Goal: Task Accomplishment & Management: Manage account settings

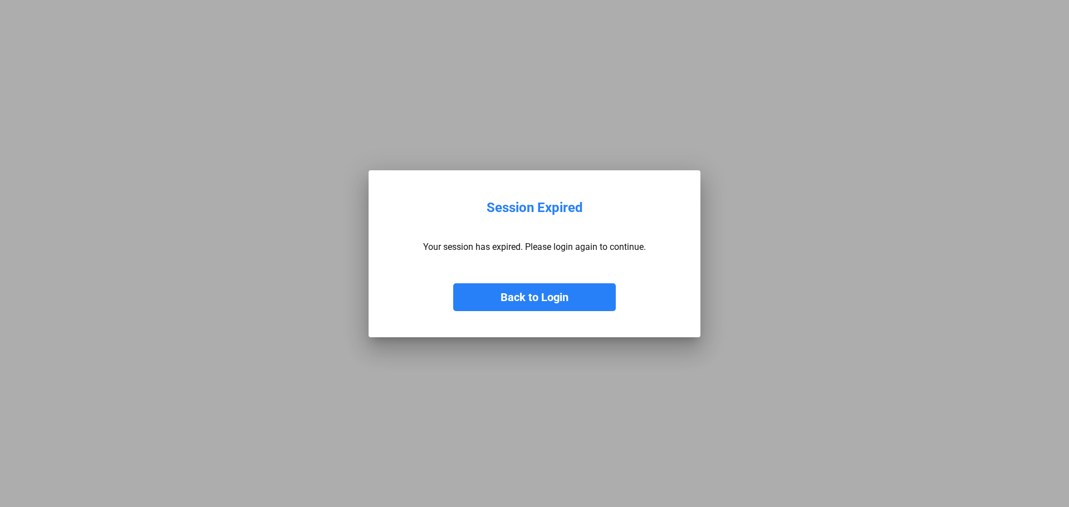
click at [523, 307] on button "Back to Login" at bounding box center [534, 297] width 163 height 28
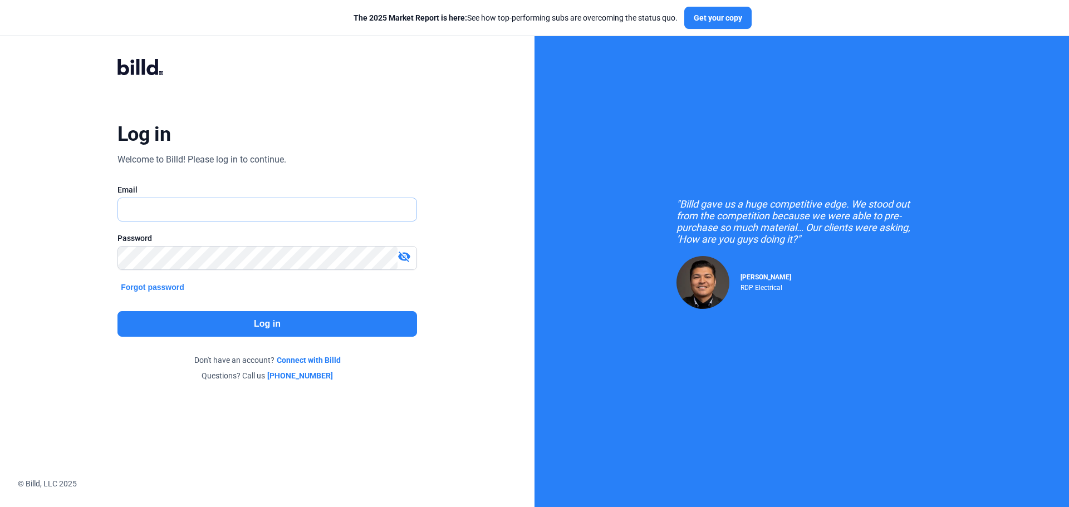
type input "[PERSON_NAME][EMAIL_ADDRESS][DOMAIN_NAME]"
click at [253, 328] on button "Log in" at bounding box center [267, 324] width 300 height 26
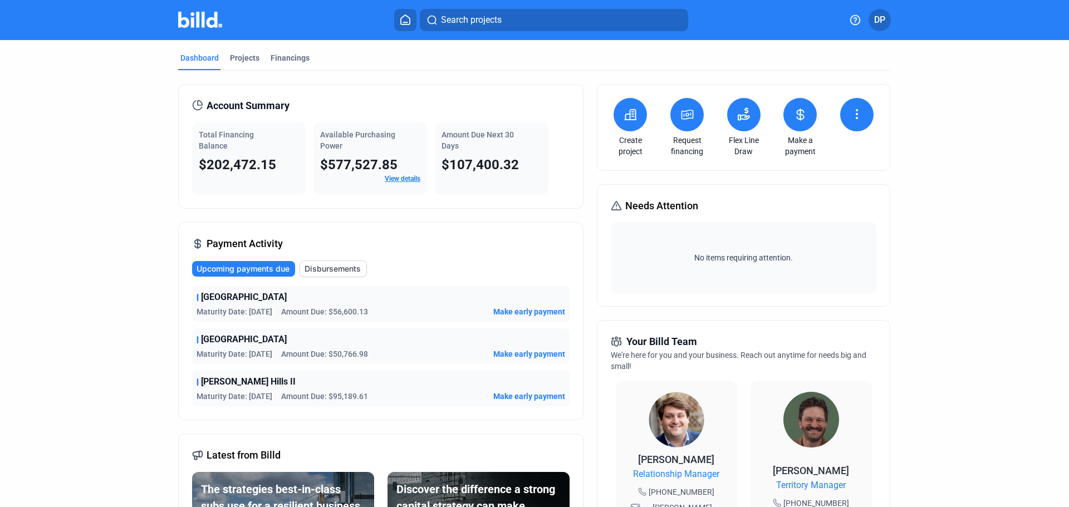
click at [526, 314] on span "Make early payment" at bounding box center [529, 311] width 72 height 11
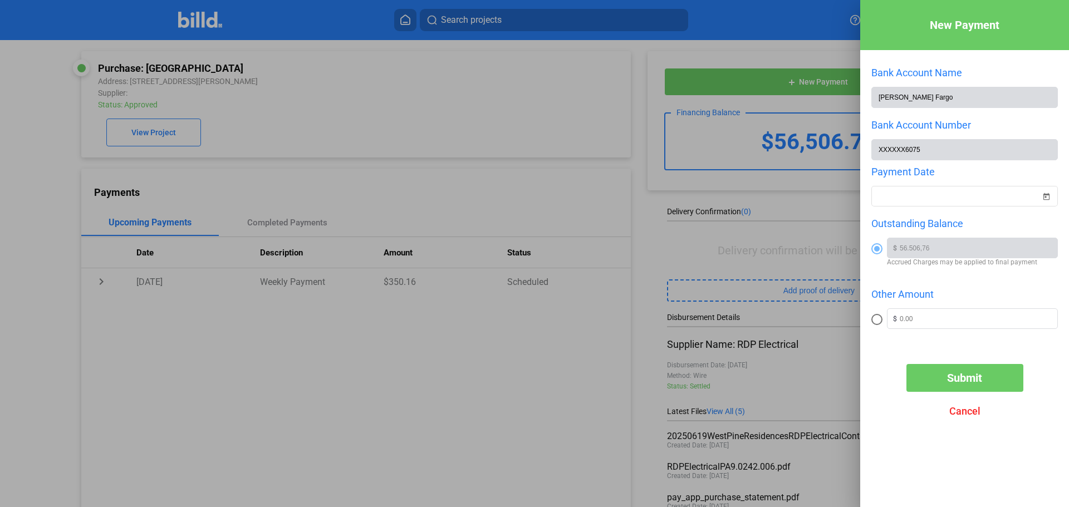
click at [561, 96] on div at bounding box center [534, 253] width 1069 height 507
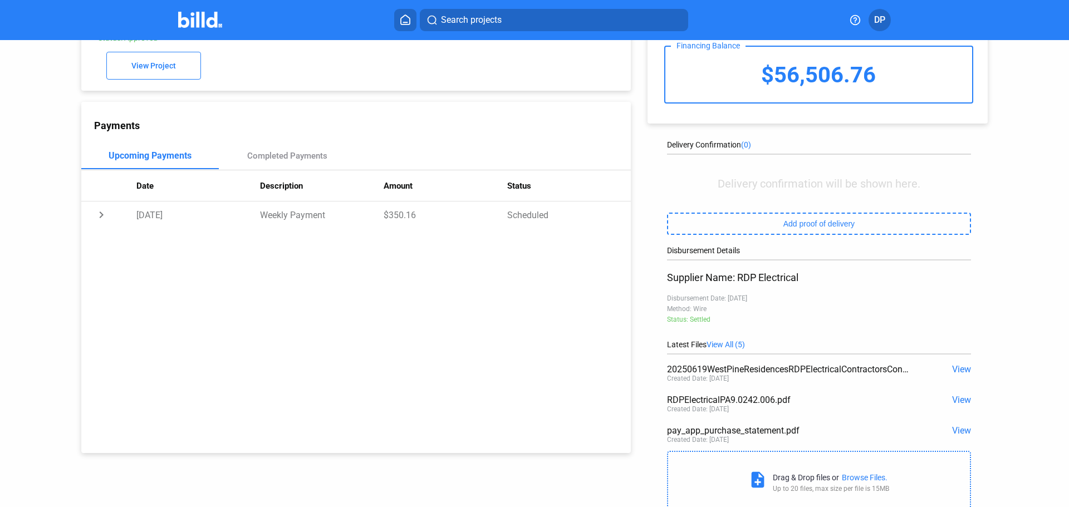
scroll to position [74, 0]
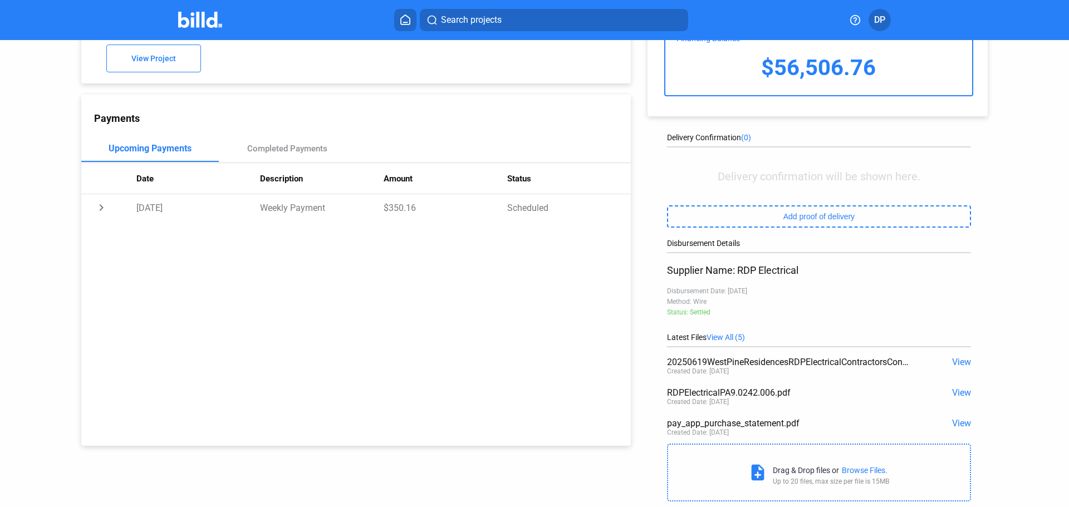
click at [953, 427] on span "View" at bounding box center [961, 423] width 19 height 11
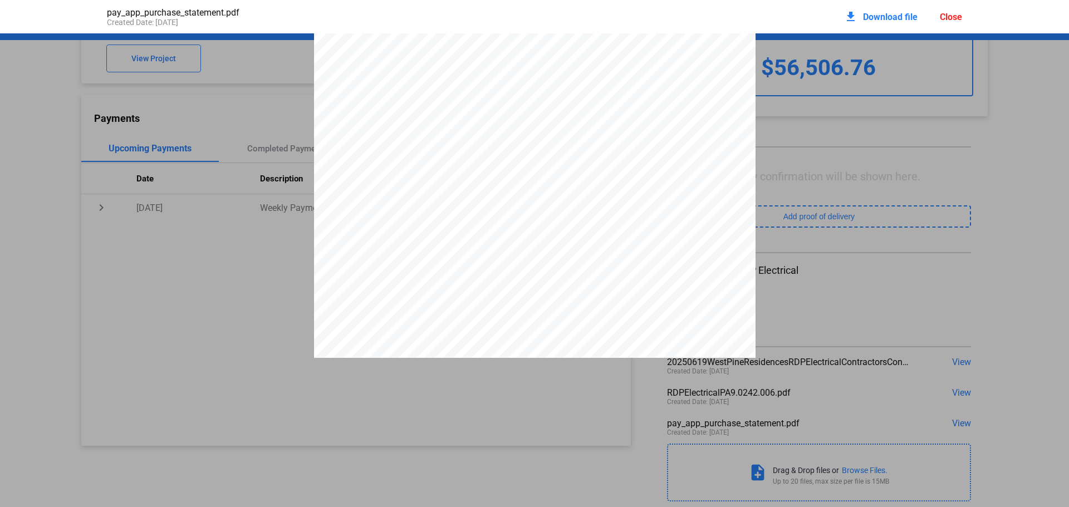
scroll to position [841, 0]
click at [522, 410] on pdf-viewer "DISCLOSURE STATEMENT This Disclosure Statement is being provided by Billd Excha…" at bounding box center [534, 236] width 1069 height 406
click at [956, 12] on div "Close" at bounding box center [951, 17] width 22 height 11
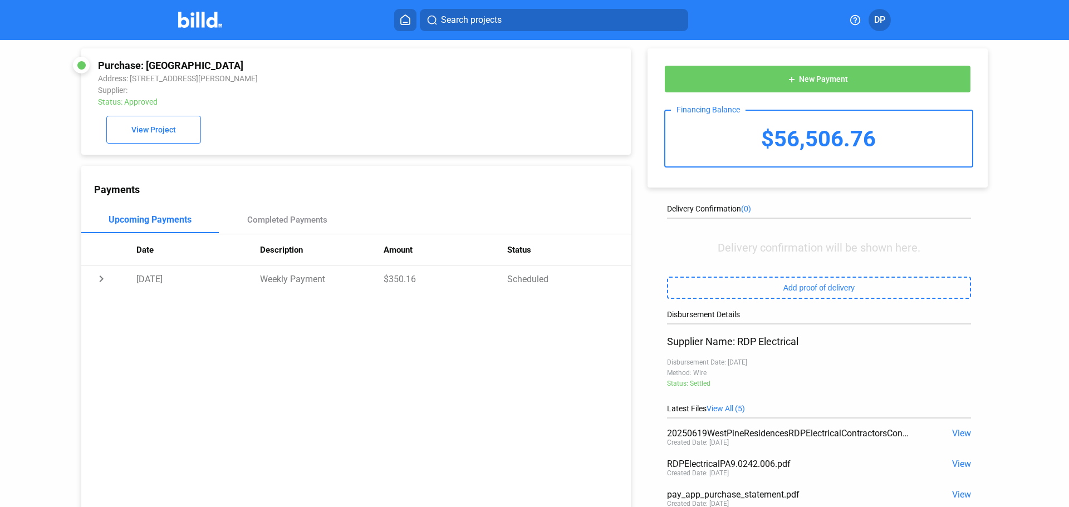
scroll to position [0, 0]
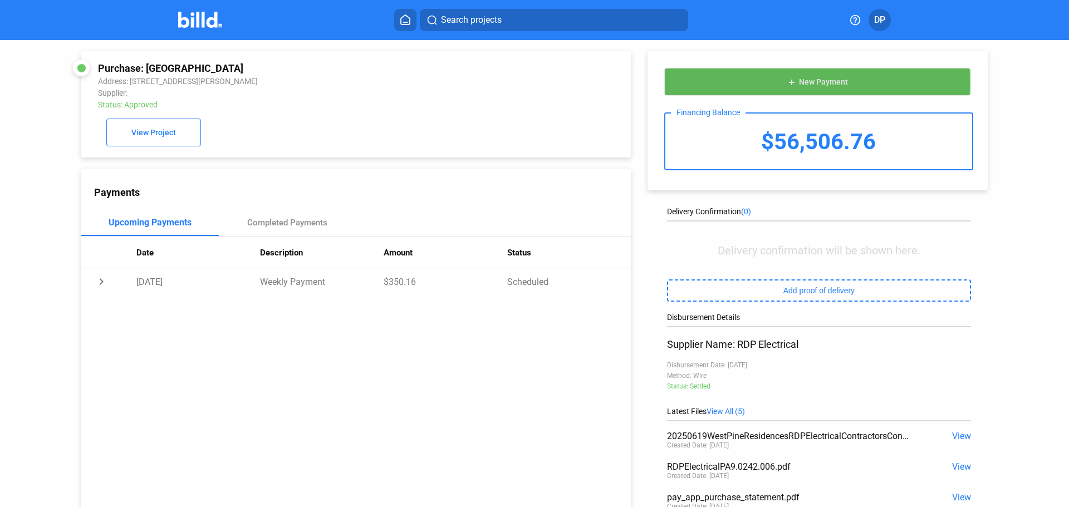
click at [810, 84] on span "New Payment" at bounding box center [823, 82] width 49 height 9
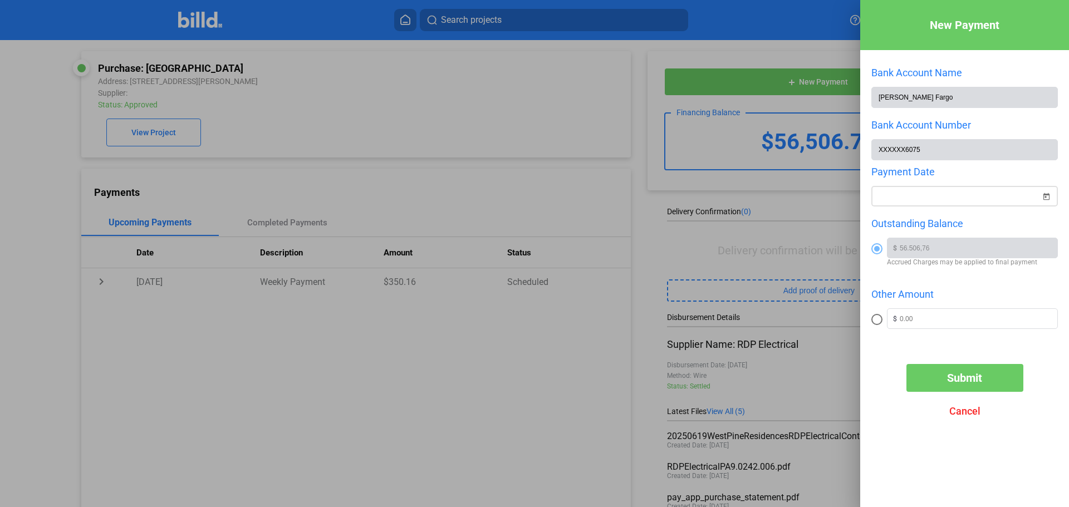
click at [933, 197] on div "New Payment Bank Account Name [PERSON_NAME] Fargo Bank Account Number XXXXXX607…" at bounding box center [534, 253] width 1069 height 507
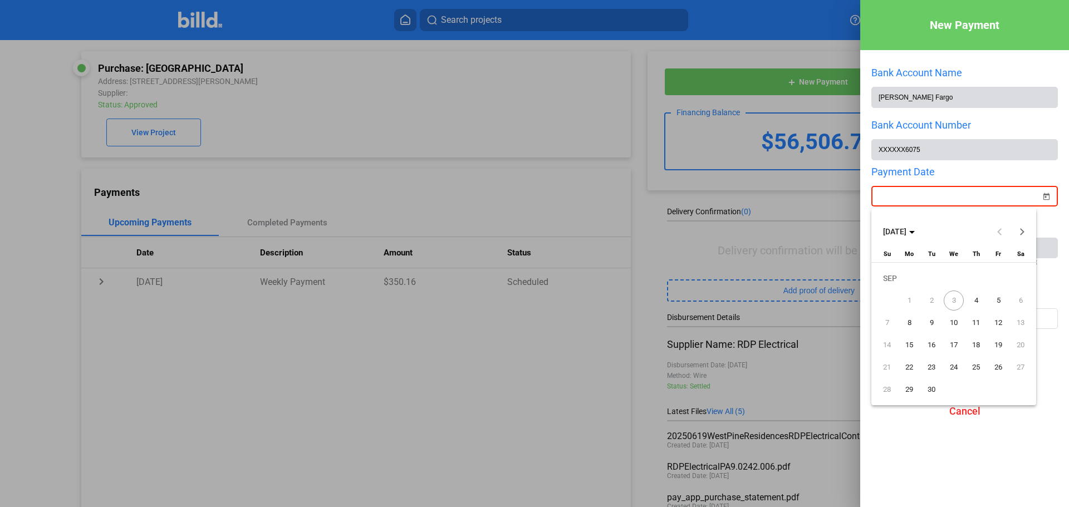
click at [973, 303] on span "4" at bounding box center [976, 301] width 20 height 20
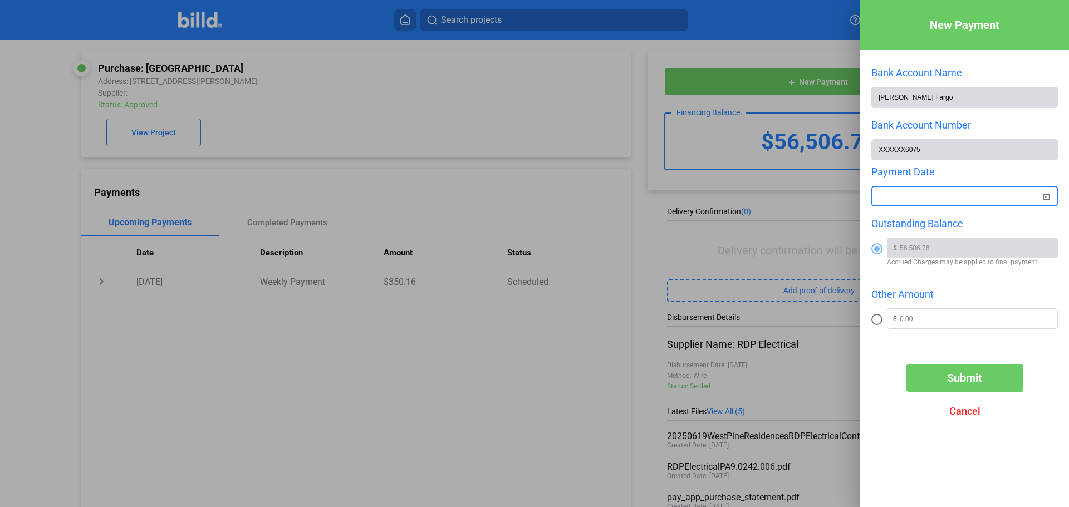
click at [966, 381] on span "Submit" at bounding box center [964, 377] width 35 height 13
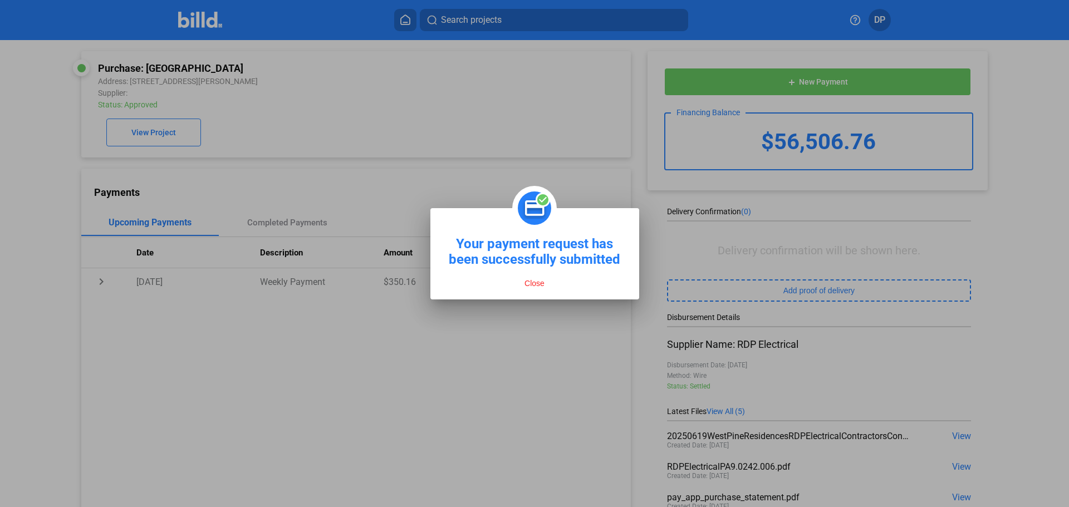
click at [528, 283] on button "Close" at bounding box center [534, 283] width 27 height 10
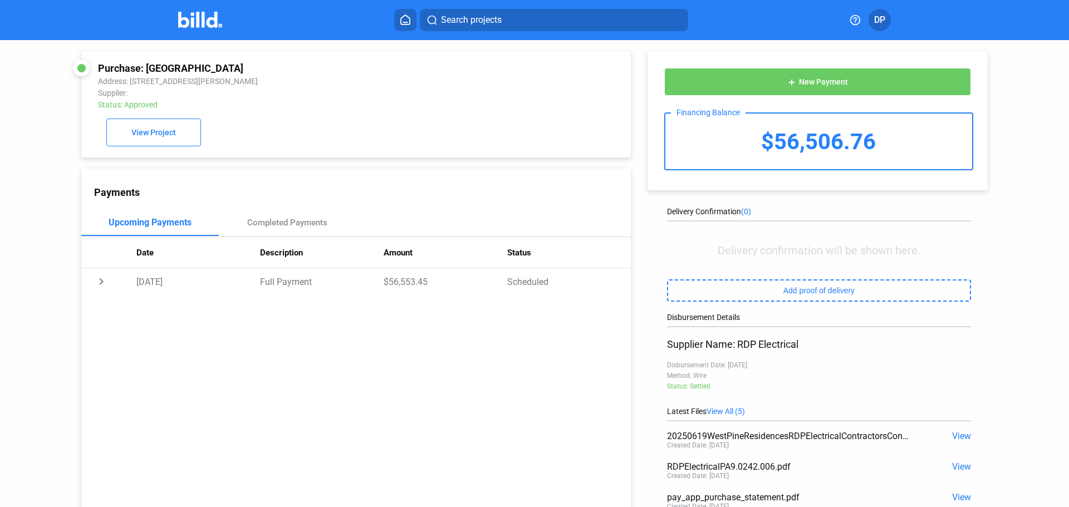
click at [402, 23] on icon at bounding box center [405, 19] width 11 height 11
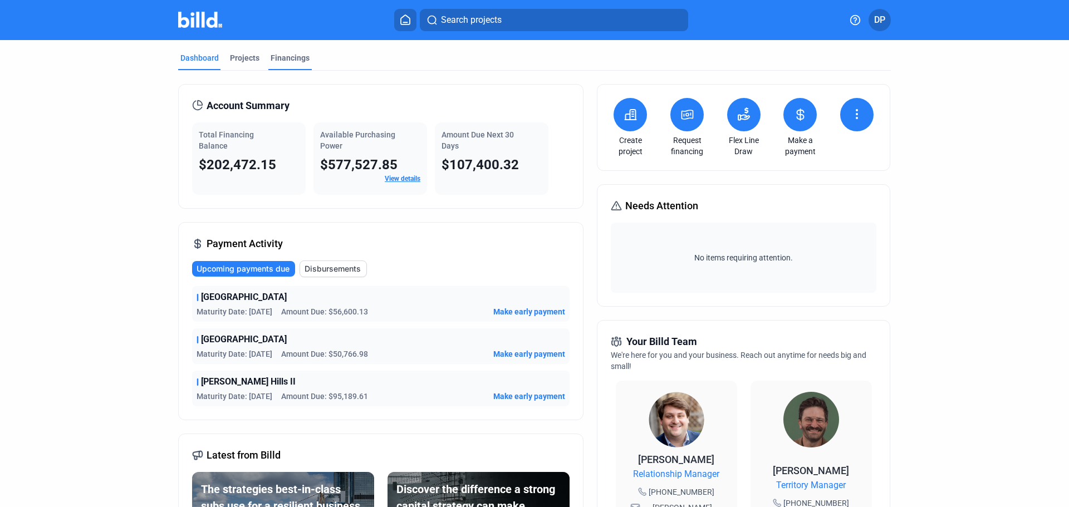
click at [299, 61] on div "Financings" at bounding box center [290, 57] width 39 height 11
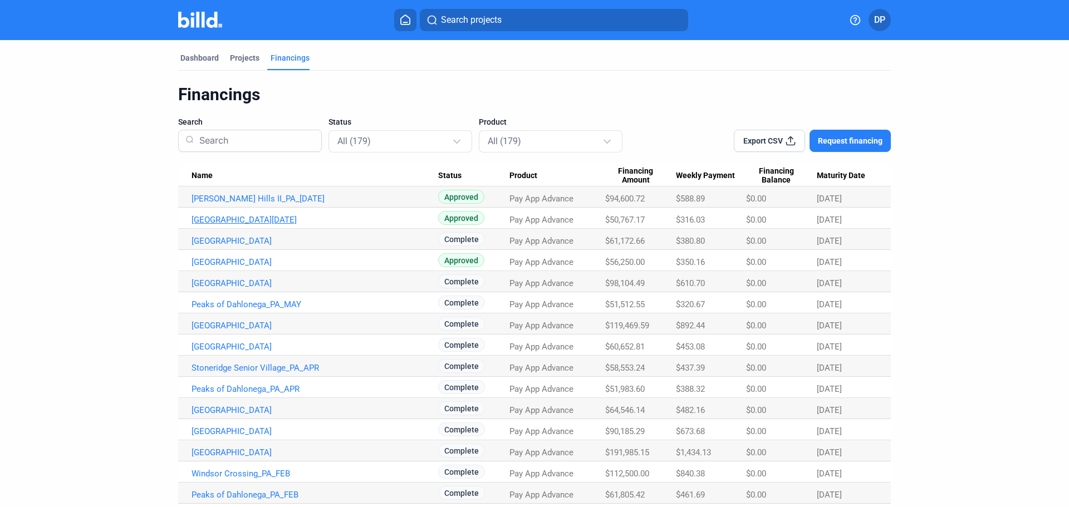
click at [276, 221] on link "[GEOGRAPHIC_DATA][DATE]" at bounding box center [315, 220] width 247 height 10
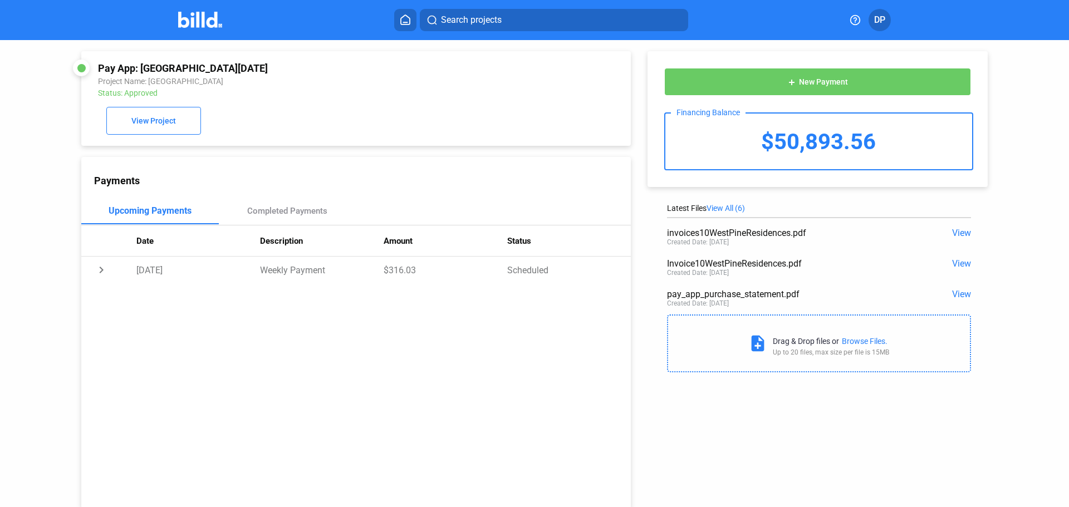
click at [799, 82] on span "New Payment" at bounding box center [823, 82] width 49 height 9
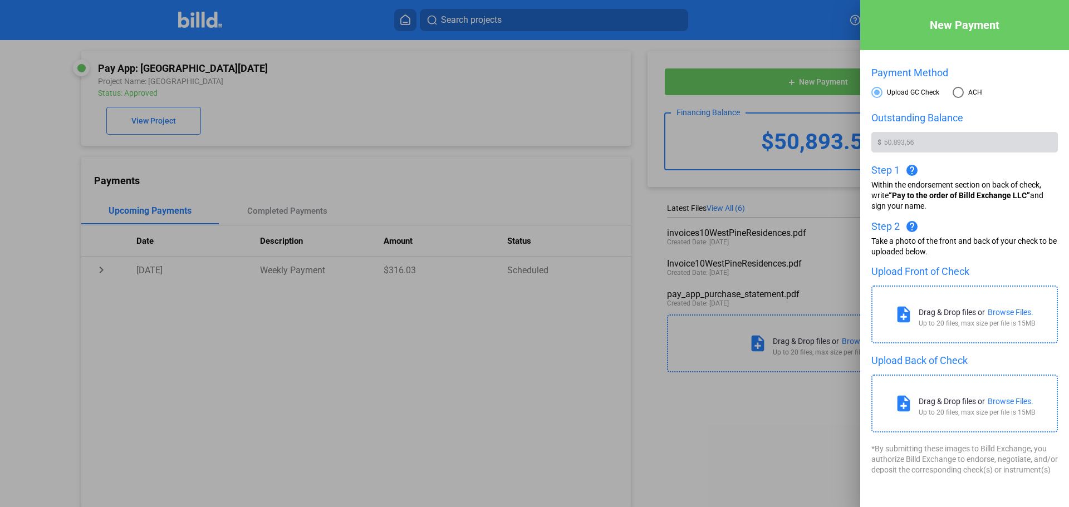
click at [958, 92] on span at bounding box center [958, 92] width 11 height 11
click at [958, 92] on input "ACH" at bounding box center [958, 92] width 11 height 11
radio input "true"
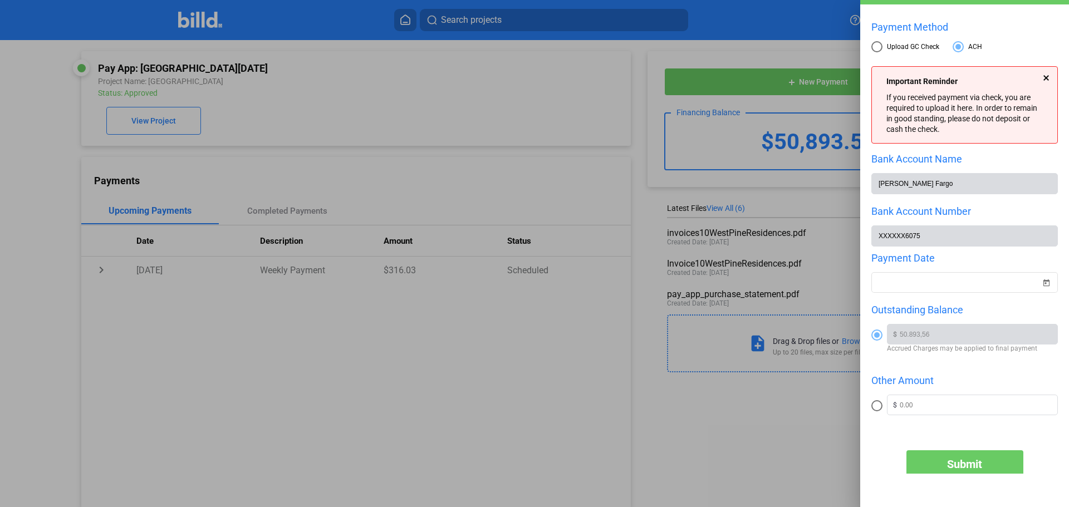
scroll to position [87, 0]
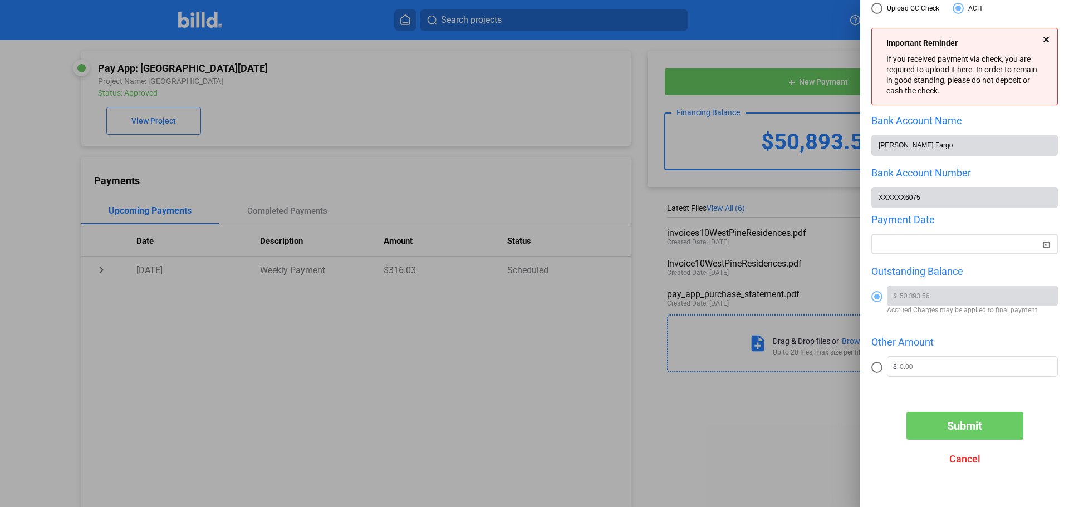
click at [1041, 244] on span "Open calendar" at bounding box center [1046, 237] width 27 height 27
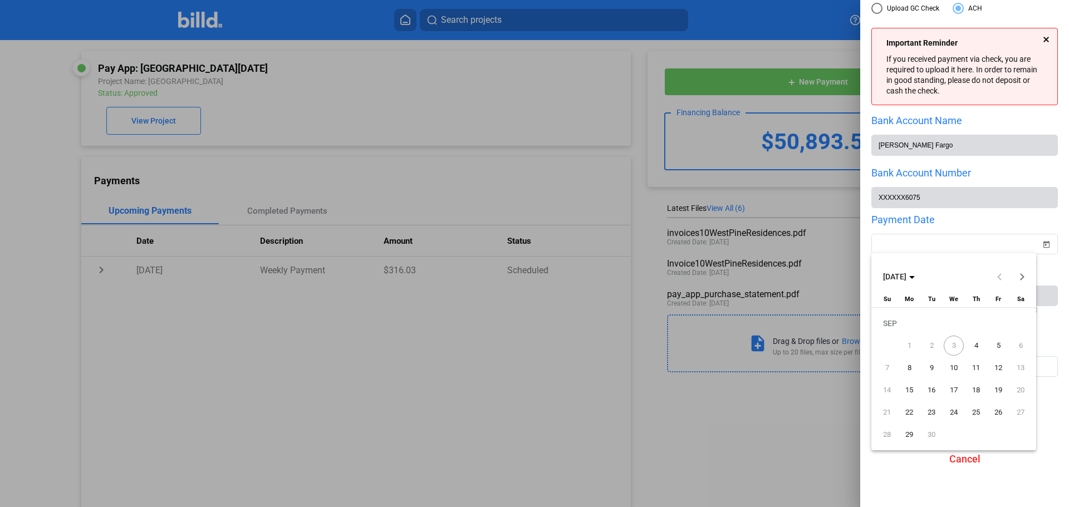
click at [975, 345] on span "4" at bounding box center [976, 346] width 20 height 20
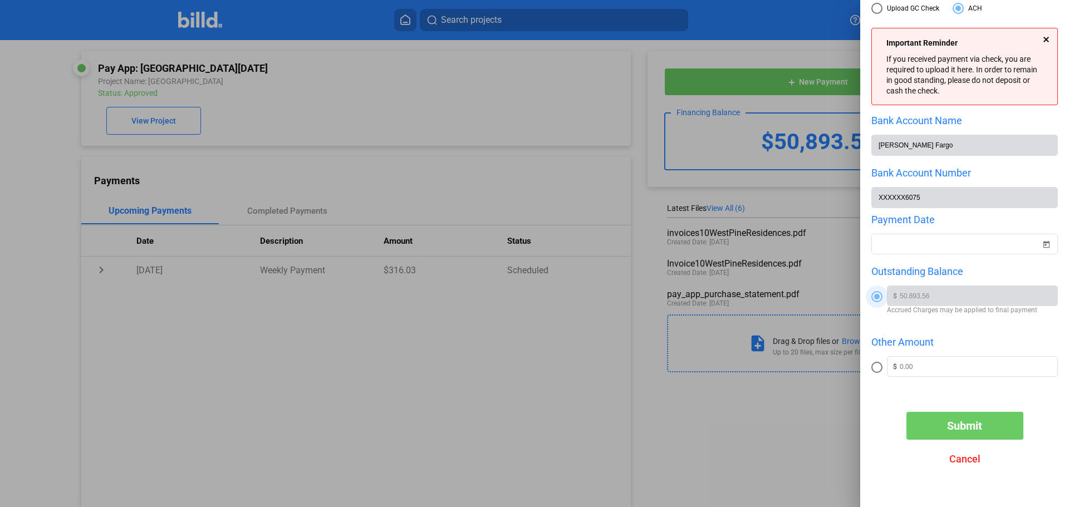
click at [878, 296] on span at bounding box center [877, 297] width 6 height 6
click at [878, 296] on input "radio" at bounding box center [876, 296] width 11 height 11
click at [976, 435] on button "Submit" at bounding box center [965, 426] width 117 height 28
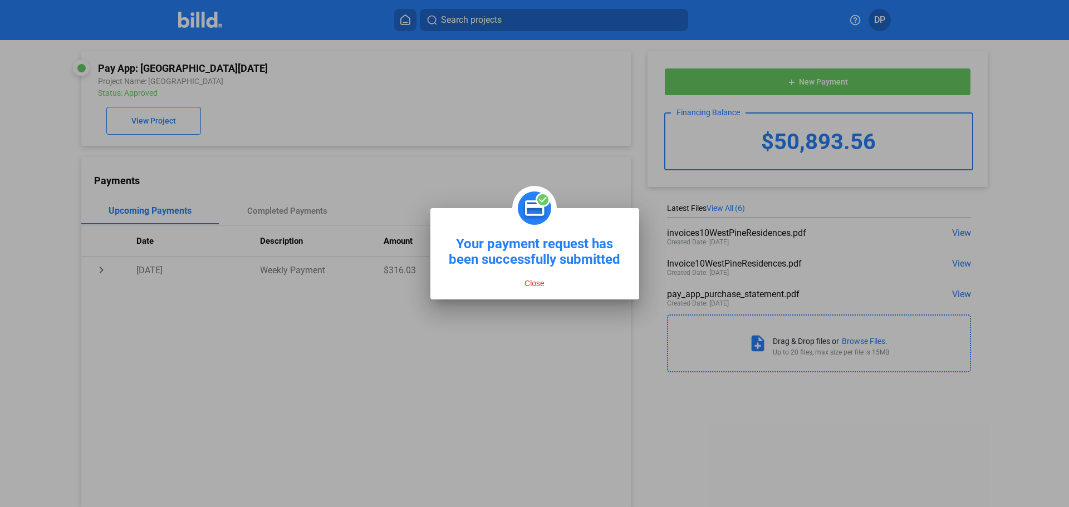
click at [541, 282] on button "Close" at bounding box center [534, 283] width 27 height 10
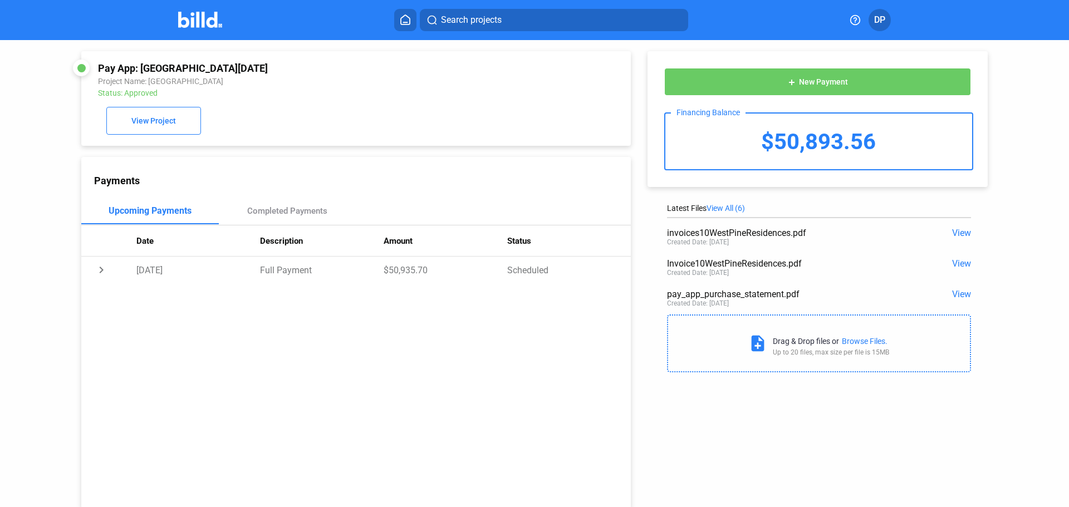
click at [405, 19] on icon at bounding box center [405, 19] width 11 height 11
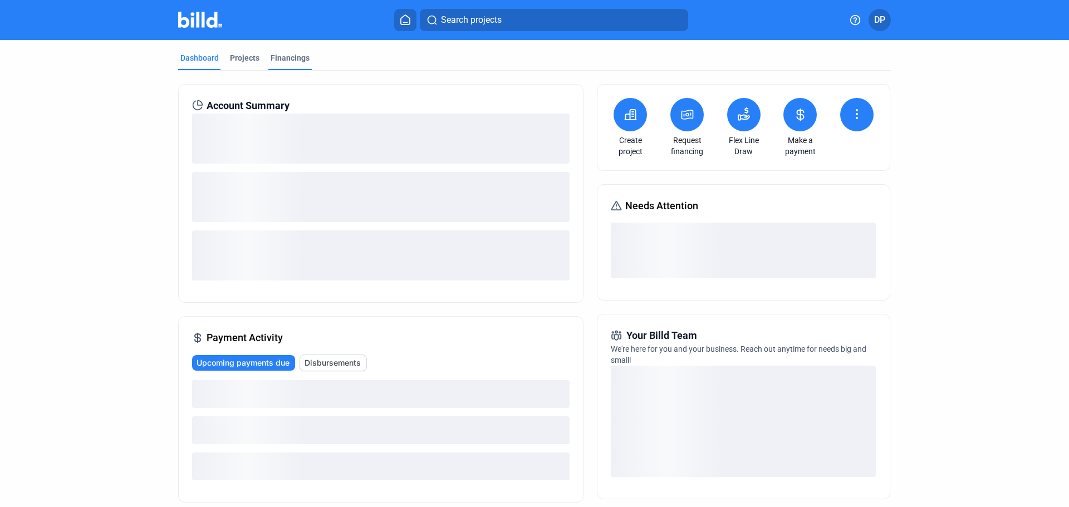
click at [291, 58] on div "Financings" at bounding box center [290, 57] width 39 height 11
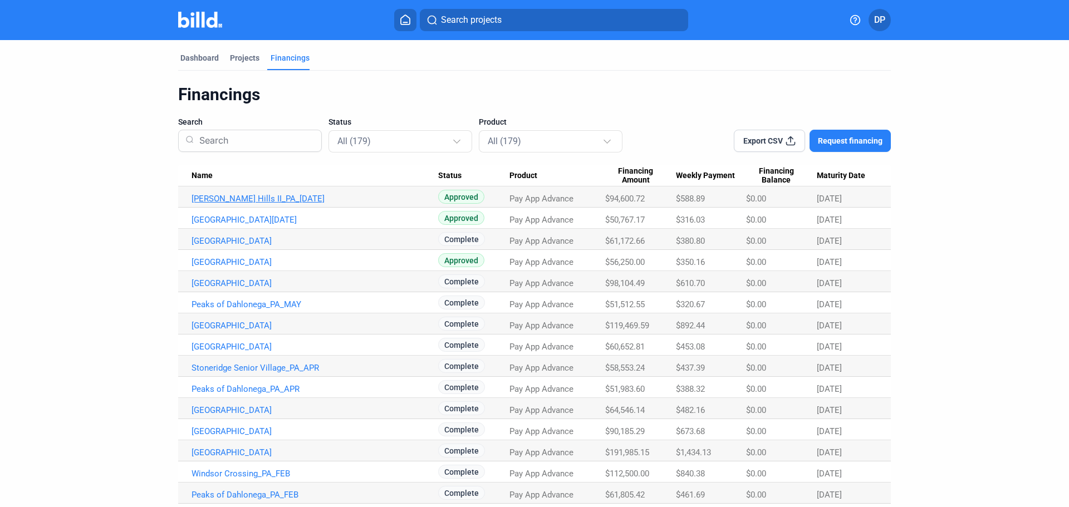
click at [252, 198] on link "[PERSON_NAME] Hills II_PA_[DATE]" at bounding box center [315, 199] width 247 height 10
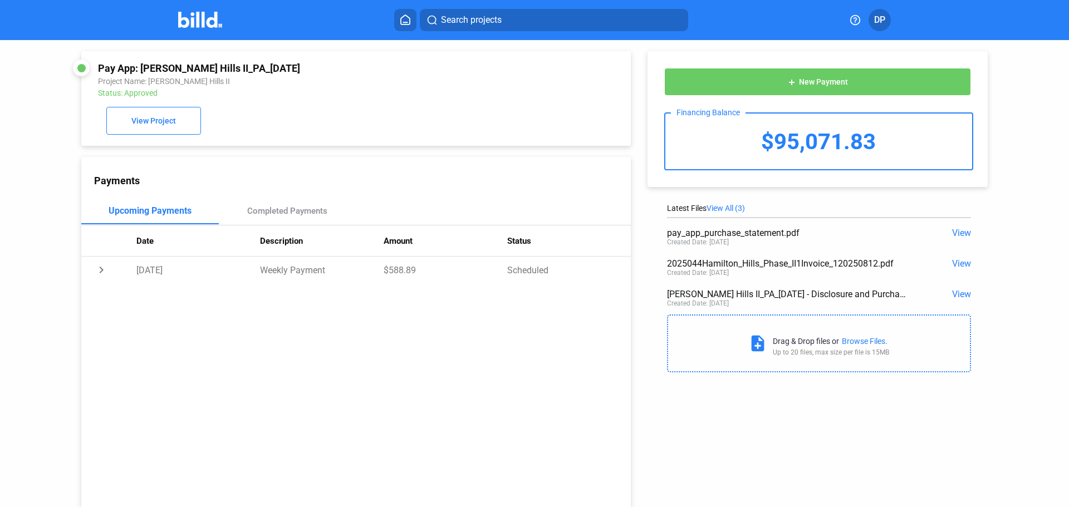
click at [824, 87] on button "add New Payment" at bounding box center [817, 82] width 307 height 28
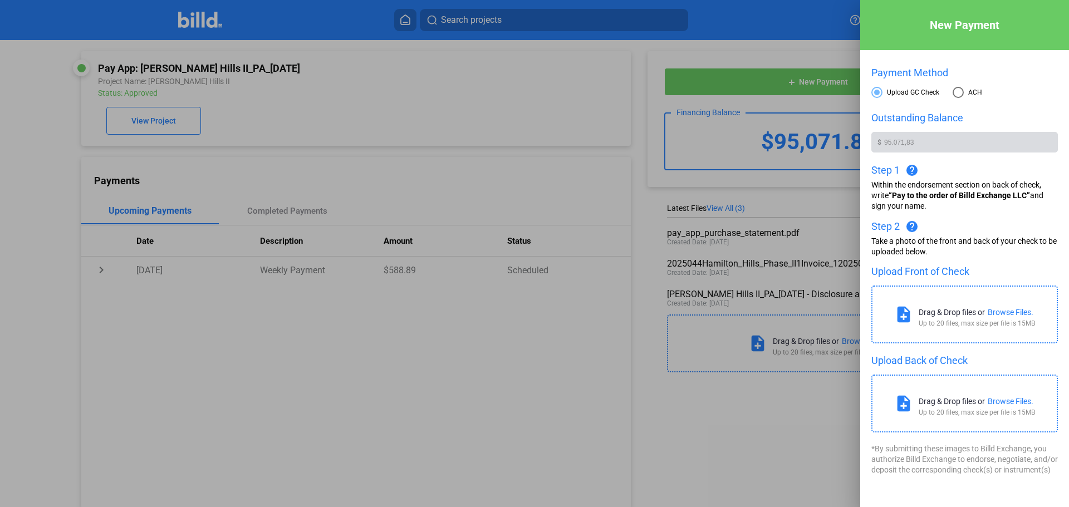
click at [957, 96] on span at bounding box center [958, 92] width 11 height 11
click at [957, 96] on input "ACH" at bounding box center [958, 92] width 11 height 11
radio input "true"
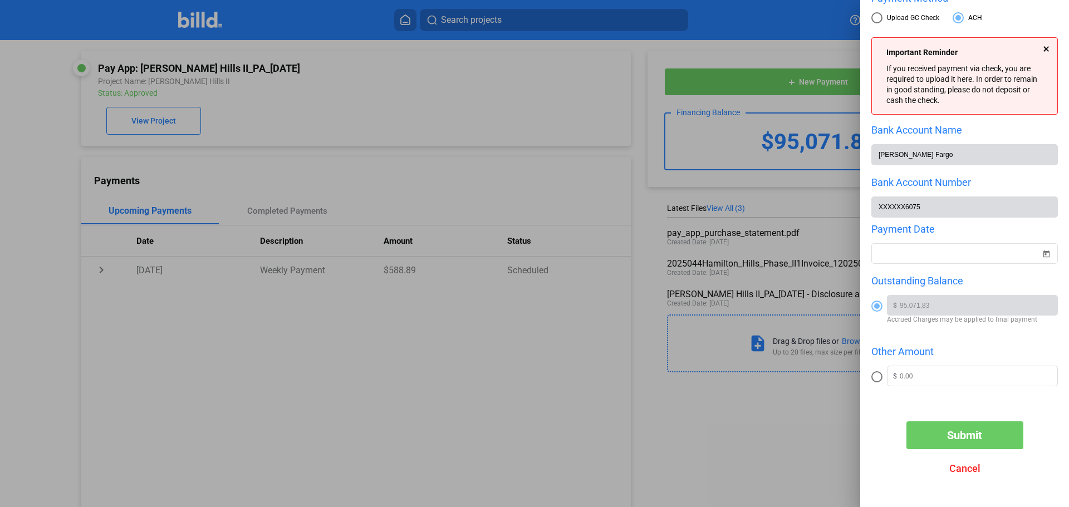
scroll to position [87, 0]
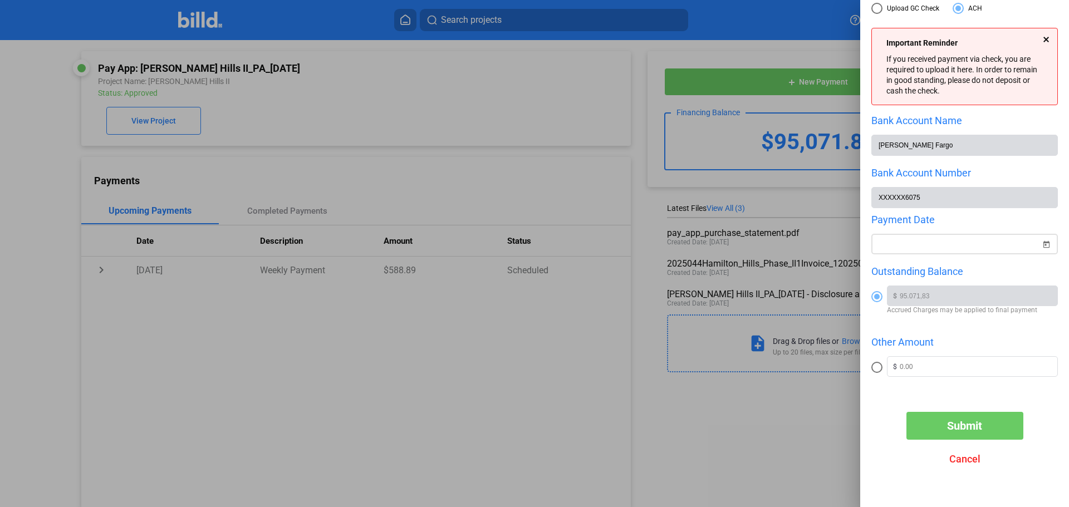
click at [1041, 244] on span "Open calendar" at bounding box center [1046, 237] width 27 height 27
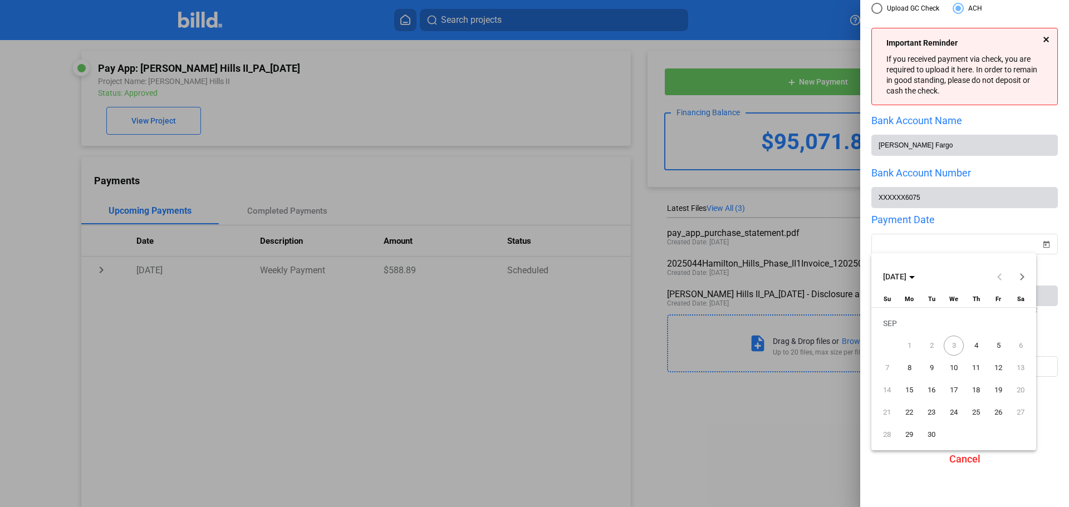
click at [975, 348] on span "4" at bounding box center [976, 346] width 20 height 20
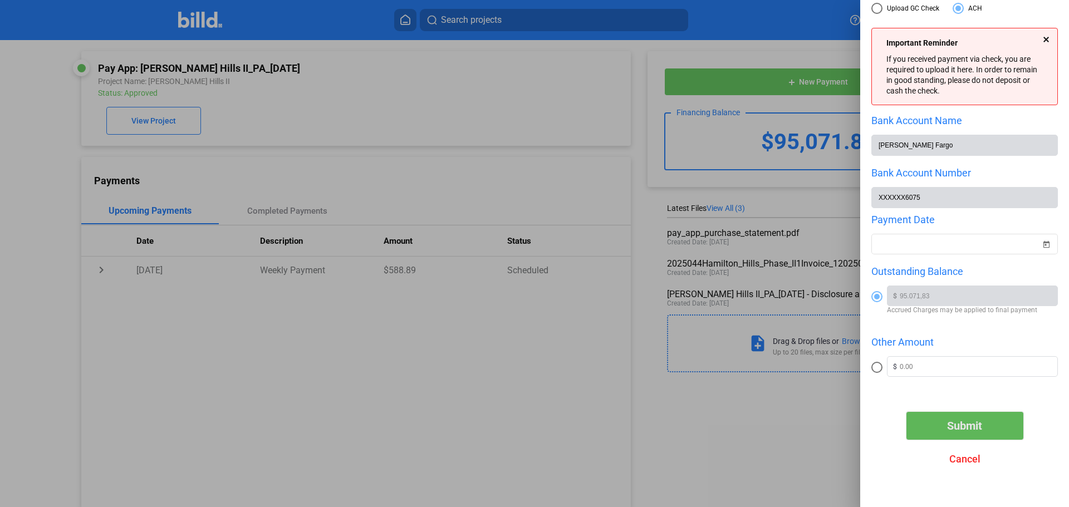
click at [952, 424] on span "Submit" at bounding box center [964, 425] width 35 height 13
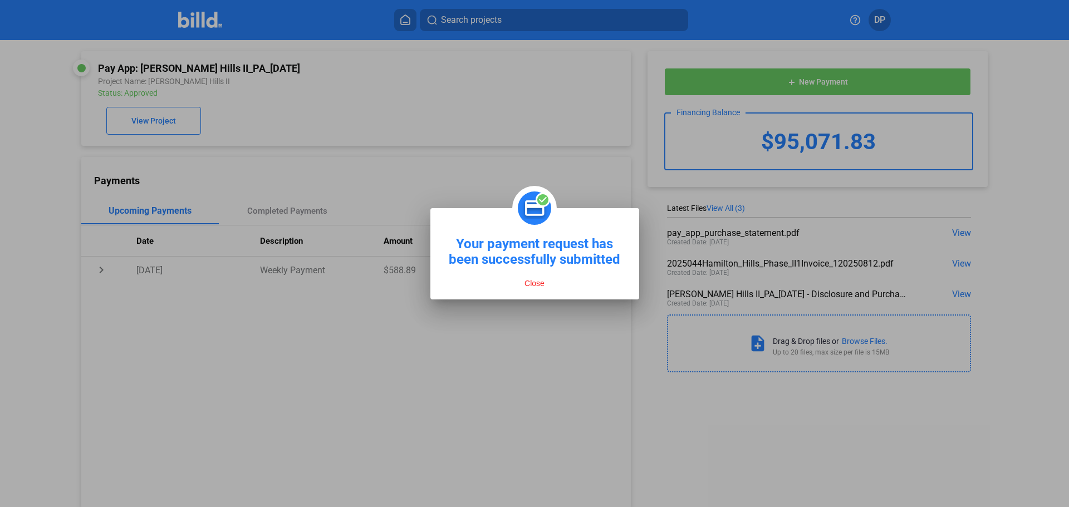
click at [532, 285] on button "Close" at bounding box center [534, 283] width 27 height 10
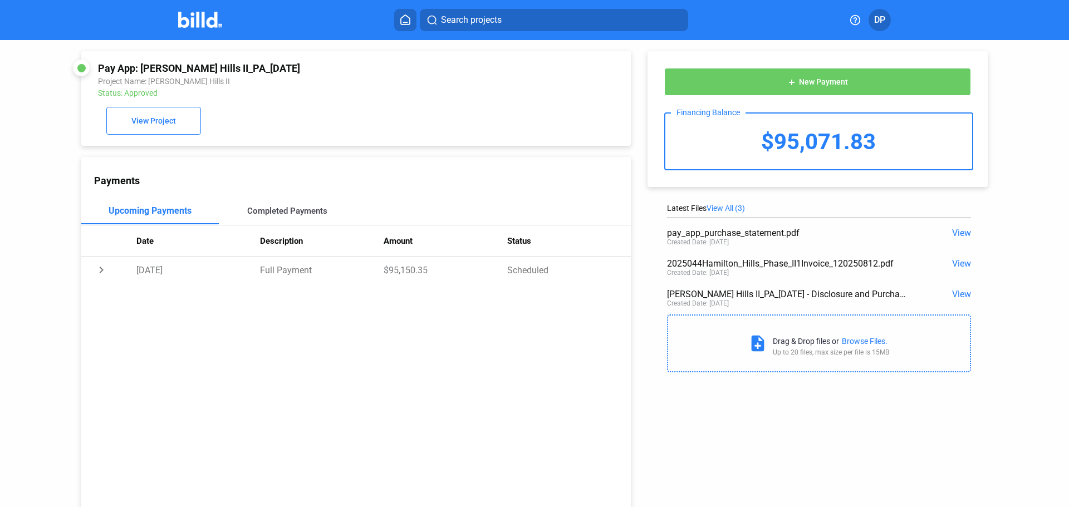
click at [283, 214] on div "Completed Payments" at bounding box center [287, 211] width 80 height 10
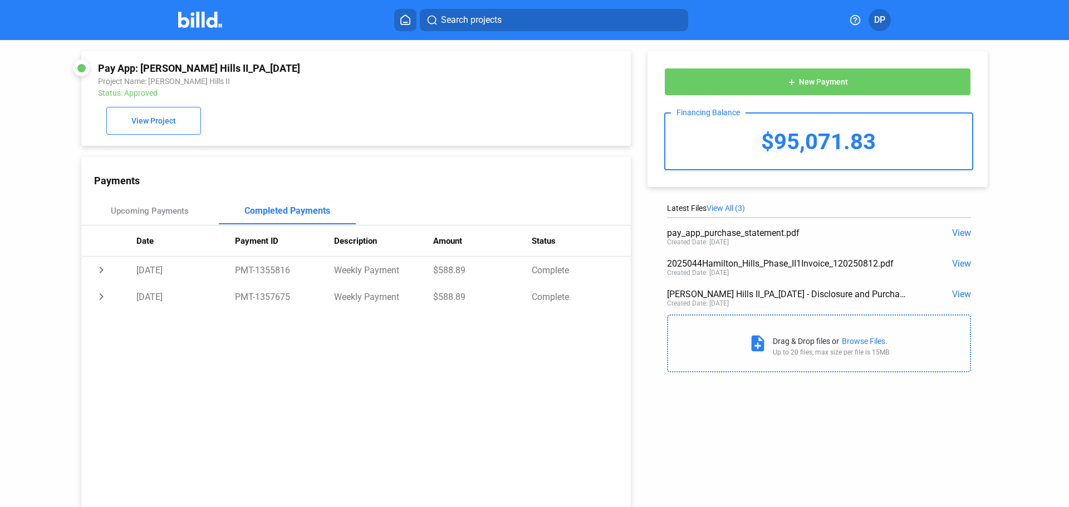
click at [200, 70] on div "Pay App: [PERSON_NAME] Hills II_PA_[DATE]" at bounding box center [304, 68] width 413 height 12
click at [399, 30] on button at bounding box center [405, 20] width 22 height 22
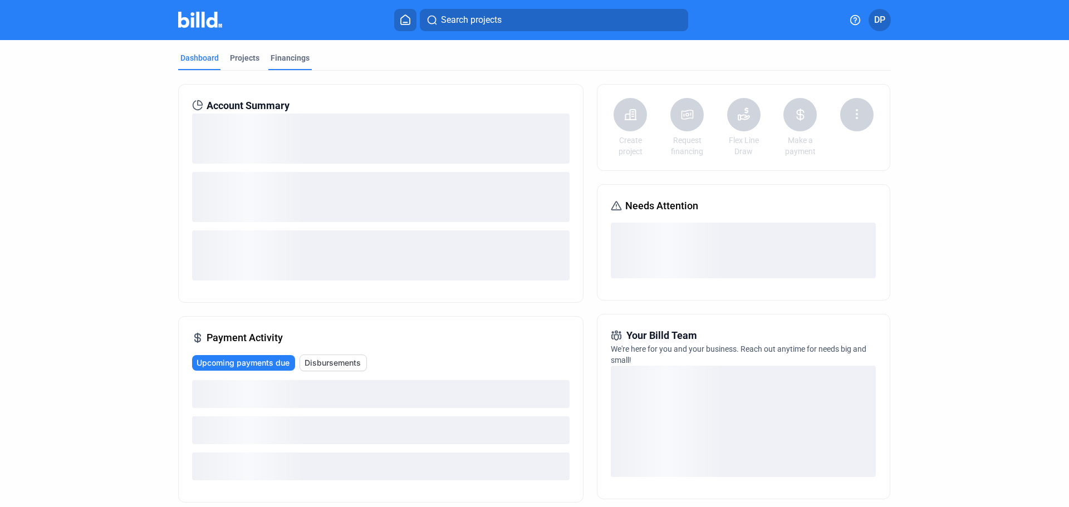
click at [288, 58] on div "Financings" at bounding box center [290, 57] width 39 height 11
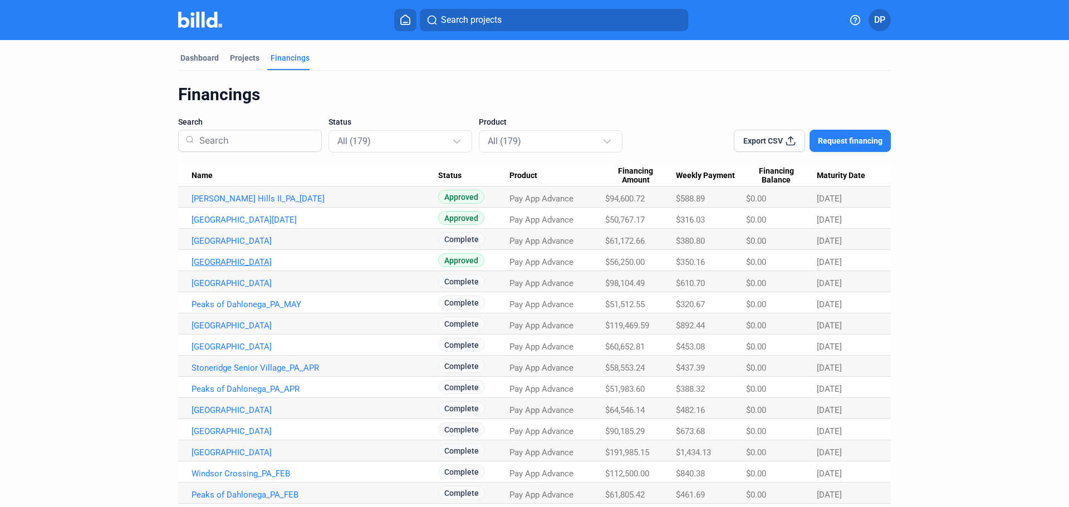
click at [277, 263] on link "[GEOGRAPHIC_DATA]" at bounding box center [315, 262] width 247 height 10
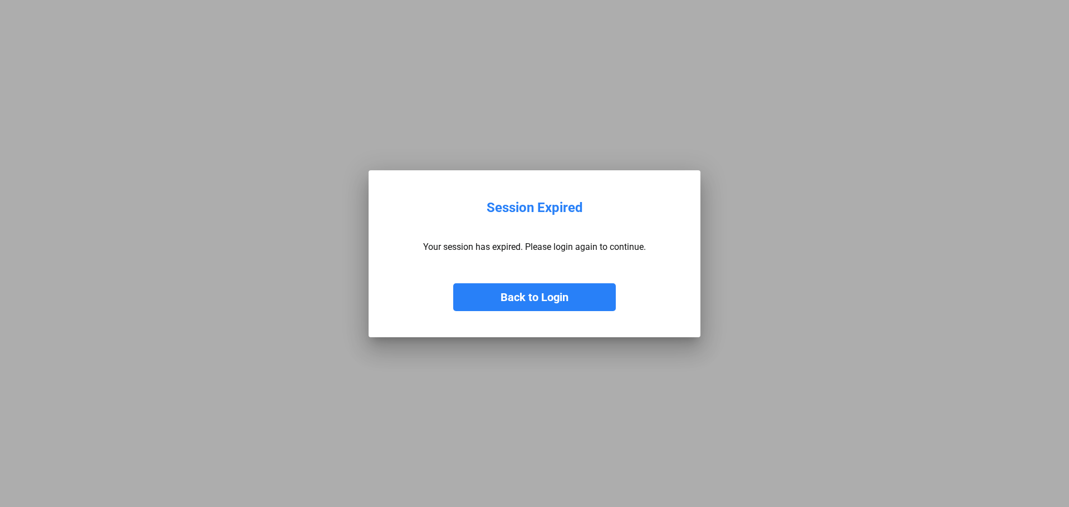
click at [502, 297] on button "Back to Login" at bounding box center [534, 297] width 163 height 28
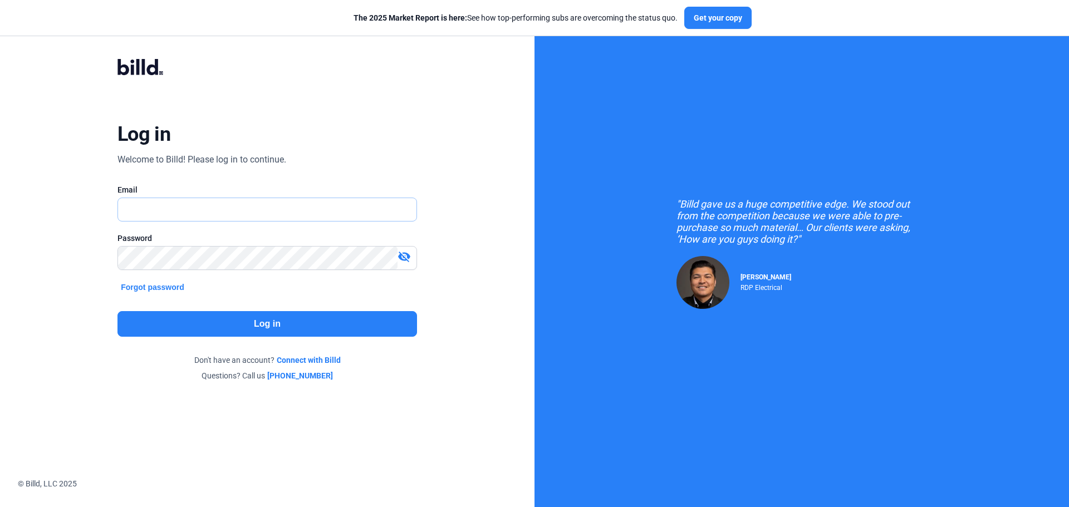
type input "[PERSON_NAME][EMAIL_ADDRESS][DOMAIN_NAME]"
click at [280, 325] on button "Log in" at bounding box center [267, 324] width 300 height 26
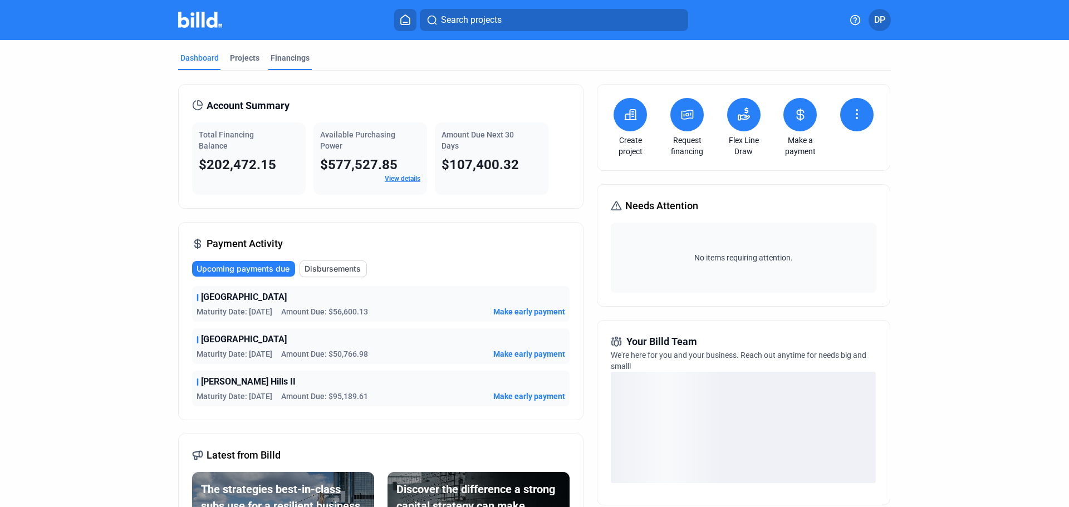
click at [286, 62] on div "Financings" at bounding box center [290, 57] width 39 height 11
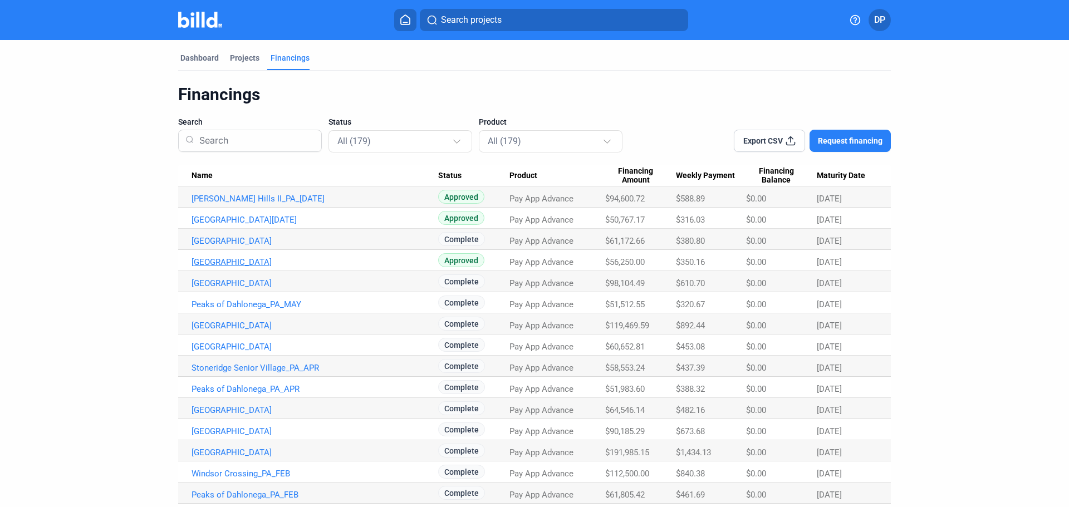
click at [288, 265] on link "[GEOGRAPHIC_DATA]" at bounding box center [315, 262] width 247 height 10
click at [268, 222] on link "[GEOGRAPHIC_DATA][DATE]" at bounding box center [315, 220] width 247 height 10
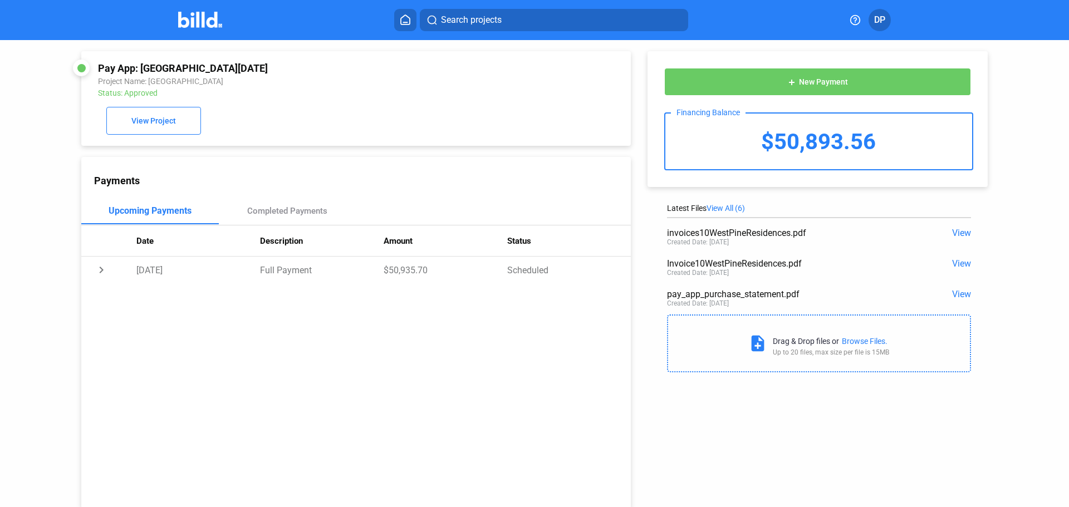
click at [403, 28] on button at bounding box center [405, 20] width 22 height 22
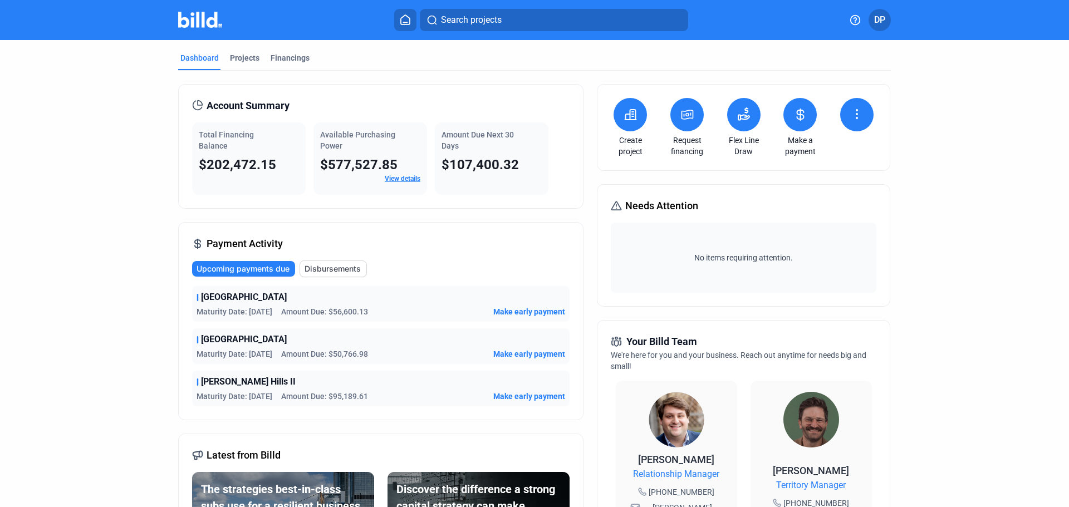
click at [223, 384] on span "[PERSON_NAME] Hills II" at bounding box center [248, 381] width 95 height 13
click at [282, 56] on div "Financings" at bounding box center [290, 57] width 39 height 11
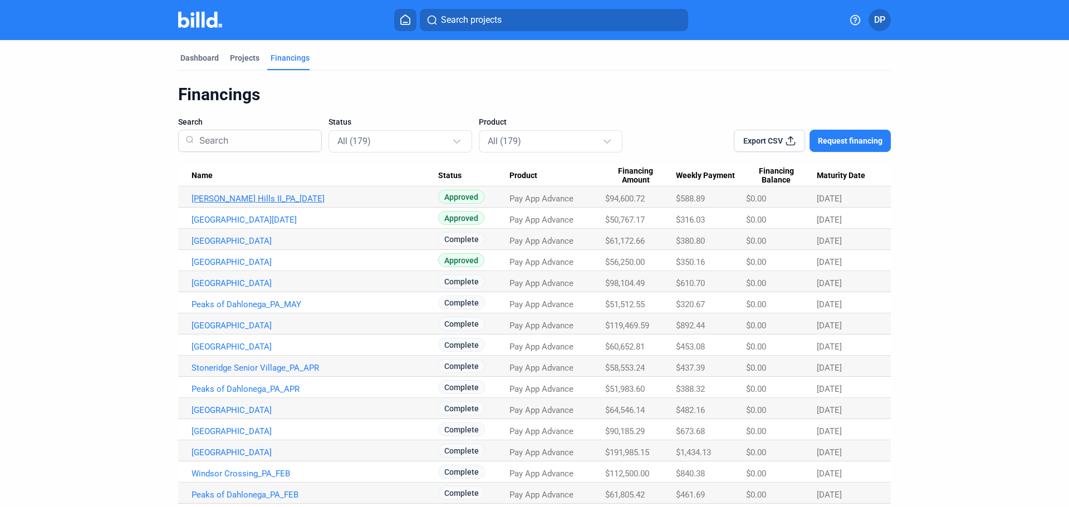
click at [247, 199] on link "[PERSON_NAME] Hills II_PA_[DATE]" at bounding box center [315, 199] width 247 height 10
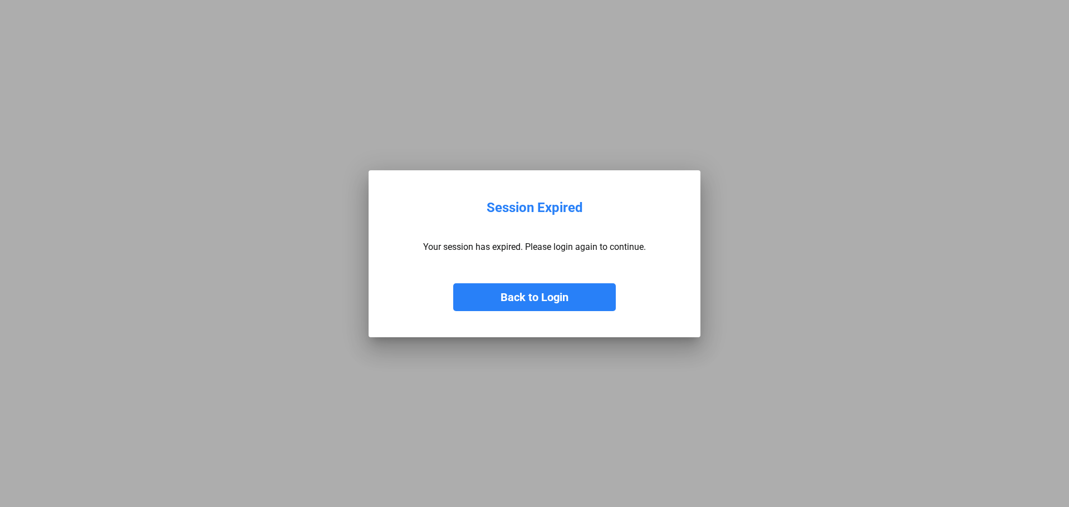
click at [503, 287] on button "Back to Login" at bounding box center [534, 297] width 163 height 28
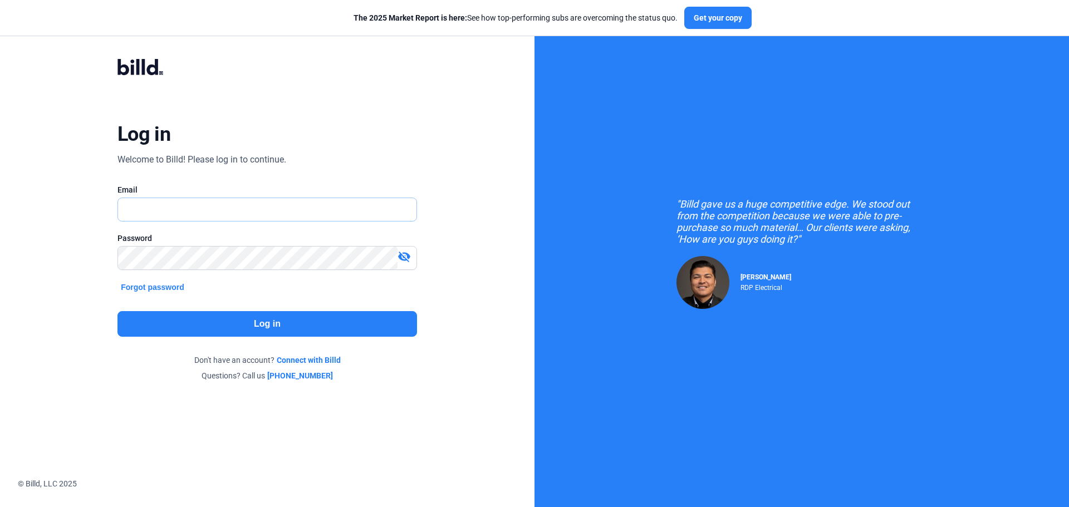
type input "[PERSON_NAME][EMAIL_ADDRESS][DOMAIN_NAME]"
click at [311, 329] on button "Log in" at bounding box center [267, 324] width 300 height 26
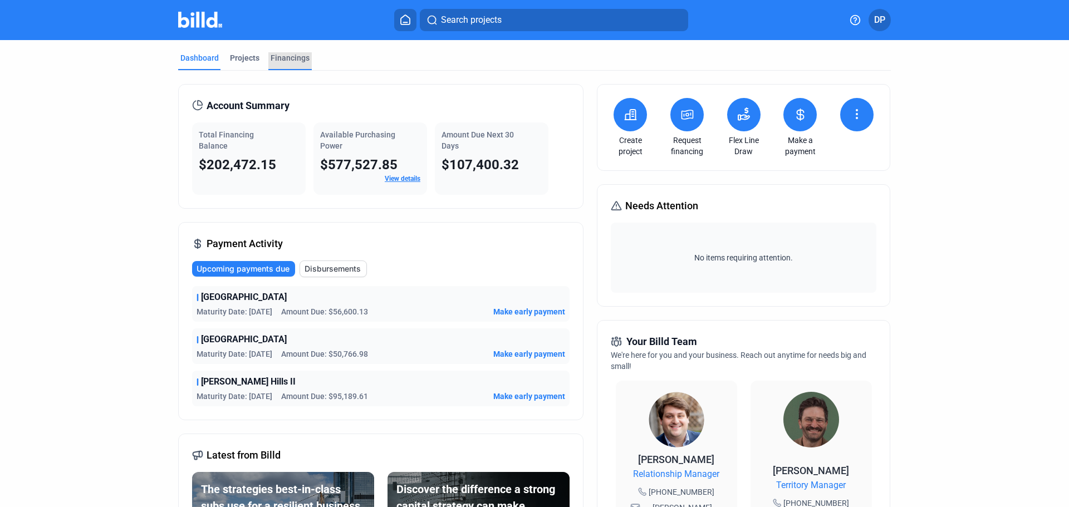
click at [295, 61] on div "Financings" at bounding box center [290, 57] width 39 height 11
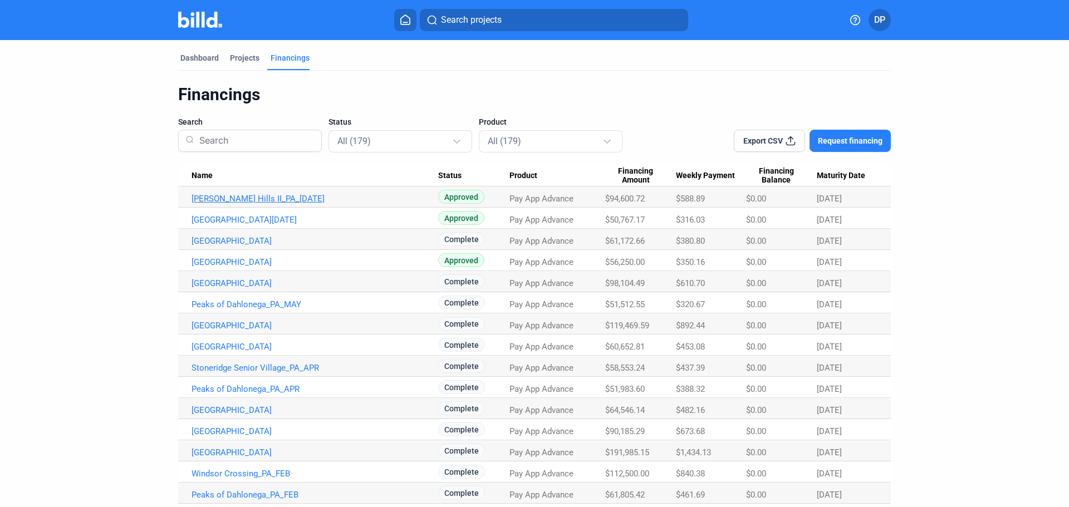
click at [274, 199] on link "[PERSON_NAME] Hills II_PA_[DATE]" at bounding box center [315, 199] width 247 height 10
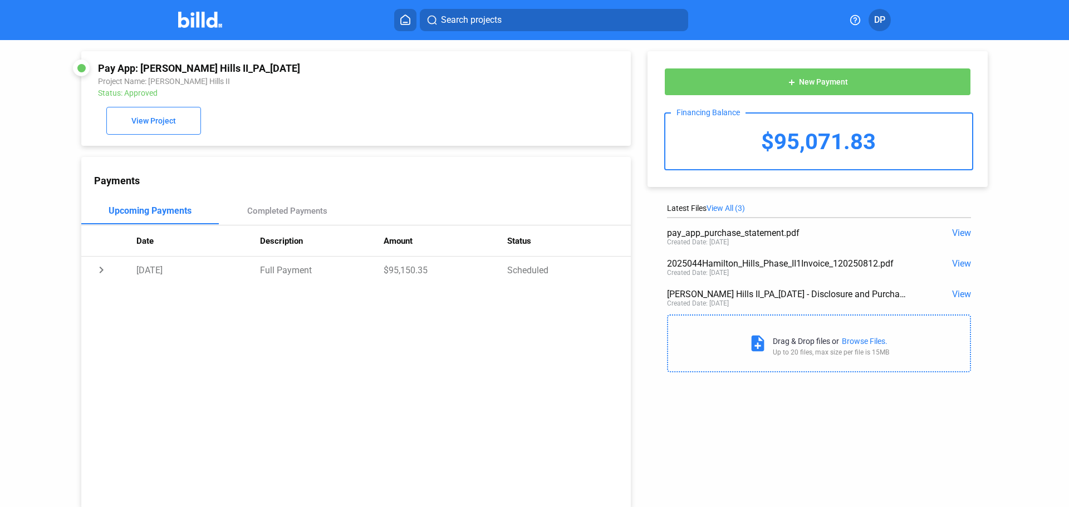
click at [957, 230] on span "View" at bounding box center [961, 233] width 19 height 11
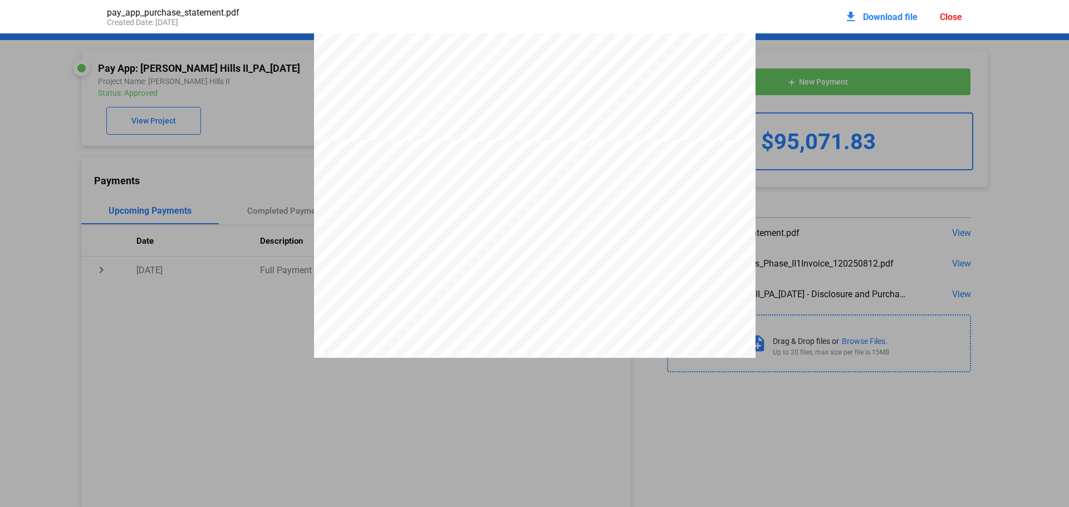
scroll to position [1231, 0]
click at [686, 439] on div "pay_app_purchase_statement.pdf Created Date: 08 / 12 / 2025 download Download f…" at bounding box center [534, 253] width 1069 height 507
click at [953, 22] on div "download Download file Close" at bounding box center [903, 16] width 118 height 25
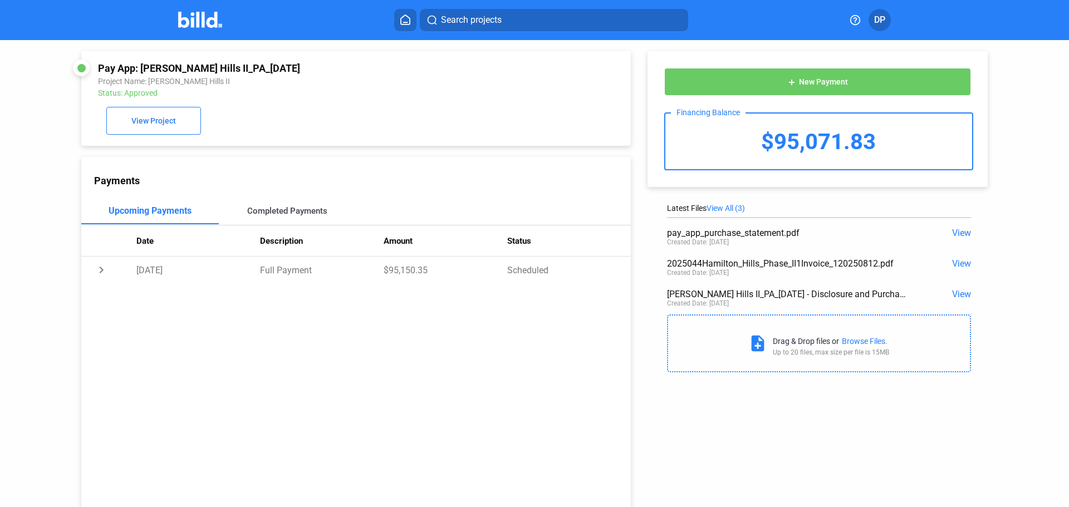
click at [285, 216] on div "Completed Payments" at bounding box center [287, 211] width 80 height 10
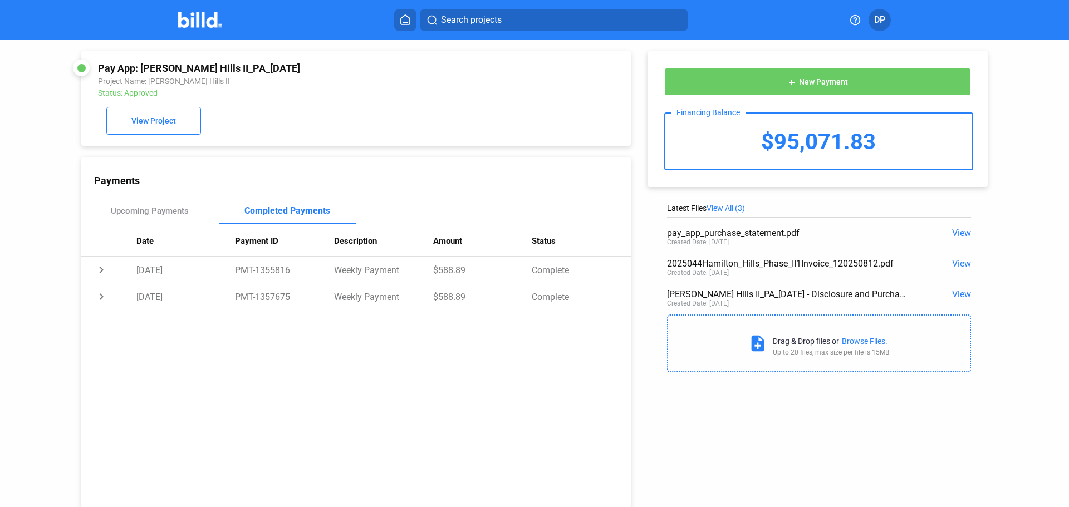
click at [958, 235] on span "View" at bounding box center [961, 233] width 19 height 11
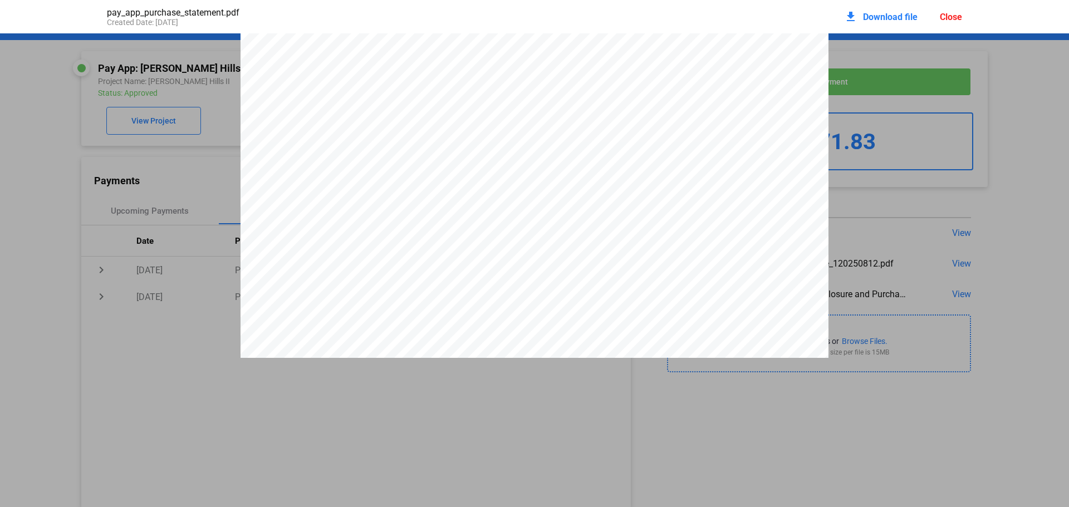
scroll to position [3811, 0]
click at [948, 21] on div "Close" at bounding box center [951, 17] width 22 height 11
